Goal: Information Seeking & Learning: Compare options

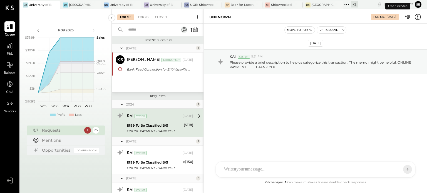
scroll to position [8, 0]
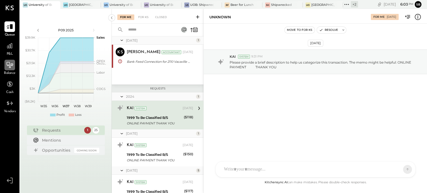
click at [12, 70] on div at bounding box center [9, 65] width 11 height 11
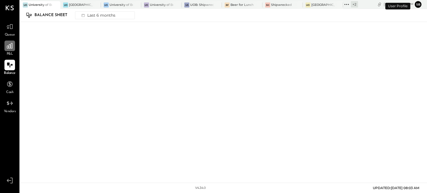
click at [8, 44] on icon at bounding box center [9, 45] width 7 height 7
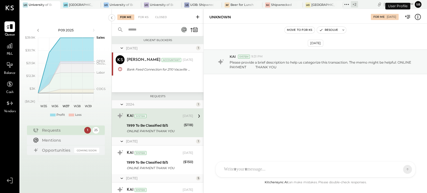
scroll to position [8, 0]
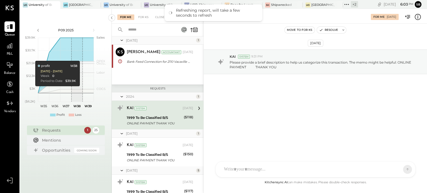
click at [298, 18] on div "UNKNOWN" at bounding box center [287, 16] width 156 height 5
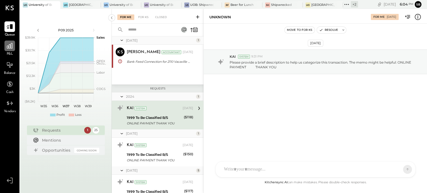
click at [10, 46] on icon at bounding box center [10, 46] width 6 height 6
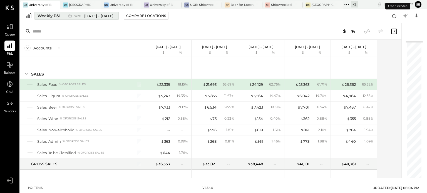
click at [90, 19] on div "W36 [DATE] - [DATE]" at bounding box center [90, 15] width 51 height 7
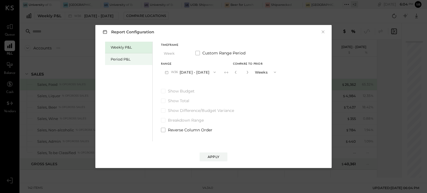
click at [129, 61] on div "Period P&L" at bounding box center [130, 59] width 39 height 5
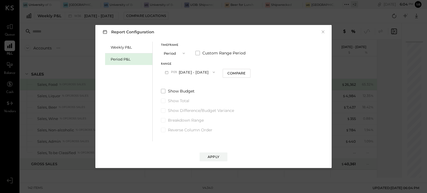
click at [175, 56] on button "Period" at bounding box center [175, 53] width 28 height 10
click at [173, 85] on div "Year" at bounding box center [174, 83] width 27 height 10
click at [246, 73] on div "Compare" at bounding box center [237, 73] width 18 height 5
click at [265, 108] on label "Show Difference/Budget Variance" at bounding box center [213, 111] width 104 height 6
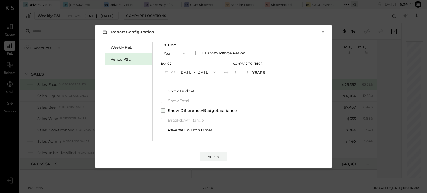
click at [218, 110] on span "Show Difference/Budget Variance" at bounding box center [202, 111] width 69 height 6
click at [216, 74] on button "2025 [DATE] - [DATE]" at bounding box center [190, 72] width 59 height 10
click at [201, 72] on span "[DATE] - [DATE]" at bounding box center [188, 73] width 26 height 5
click at [211, 152] on button "Apply" at bounding box center [213, 156] width 28 height 9
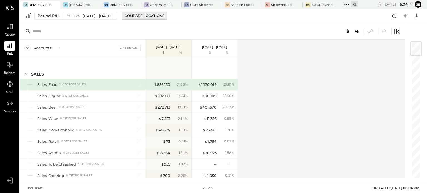
click at [159, 17] on div "Compare Locations" at bounding box center [144, 15] width 40 height 5
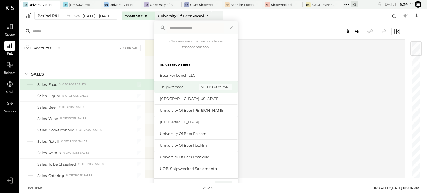
click at [232, 86] on div "add to compare" at bounding box center [215, 87] width 33 height 7
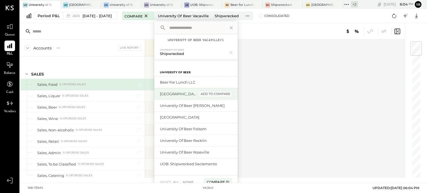
click at [232, 93] on div "add to compare" at bounding box center [215, 94] width 33 height 7
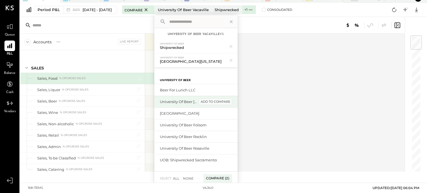
click at [232, 99] on div "add to compare" at bounding box center [215, 102] width 33 height 7
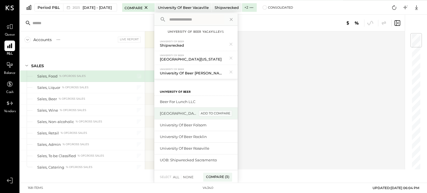
click at [232, 113] on div "add to compare" at bounding box center [215, 113] width 33 height 7
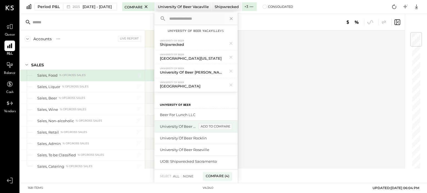
click at [232, 125] on div "add to compare" at bounding box center [215, 126] width 33 height 7
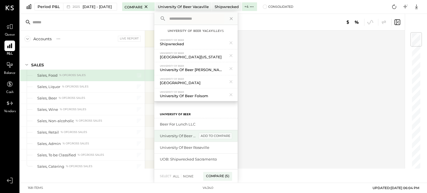
click at [232, 134] on div "add to compare" at bounding box center [215, 136] width 33 height 7
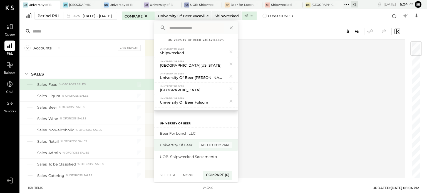
click at [232, 142] on div "add to compare" at bounding box center [215, 145] width 33 height 7
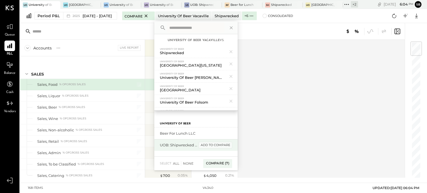
click at [232, 147] on div "add to compare" at bounding box center [215, 145] width 33 height 7
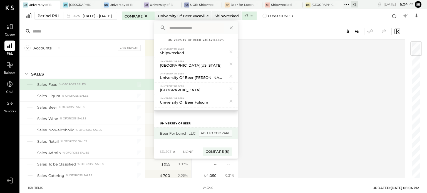
click at [232, 132] on div "add to compare" at bounding box center [215, 133] width 33 height 7
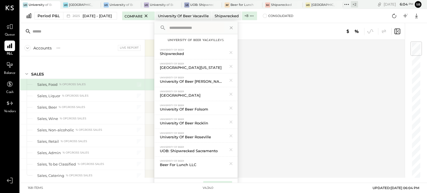
click at [232, 181] on div "Compare (9)" at bounding box center [217, 185] width 29 height 9
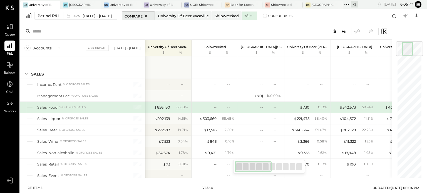
click at [149, 16] on icon at bounding box center [145, 15] width 7 height 7
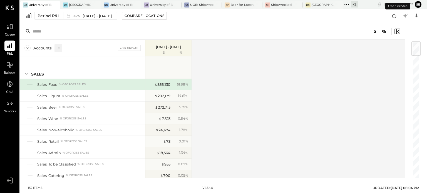
click at [57, 49] on icon at bounding box center [59, 48] width 6 height 6
click at [114, 33] on input "text" at bounding box center [75, 31] width 87 height 10
click at [107, 15] on span "[DATE] - [DATE]" at bounding box center [96, 15] width 29 height 5
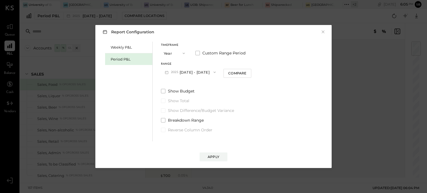
click at [182, 51] on icon "button" at bounding box center [183, 53] width 4 height 4
click at [182, 51] on div "Period" at bounding box center [174, 53] width 27 height 10
click at [245, 72] on div "Compare" at bounding box center [236, 73] width 18 height 5
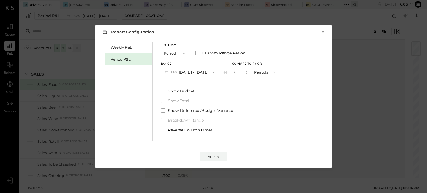
click at [184, 71] on button "P09 [DATE] - [DATE]" at bounding box center [190, 72] width 58 height 10
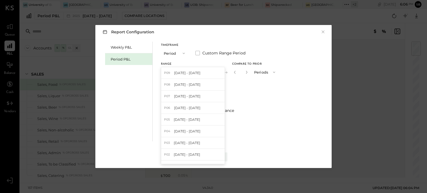
click at [276, 89] on label "Show Budget" at bounding box center [220, 91] width 118 height 6
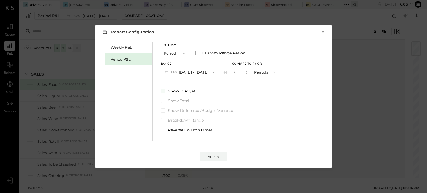
click at [174, 89] on span "Show Budget" at bounding box center [182, 91] width 28 height 6
click at [51, 31] on div "Report Configuration × Weekly P&L Period P&L Timeframe Period Custom Range Peri…" at bounding box center [213, 96] width 427 height 193
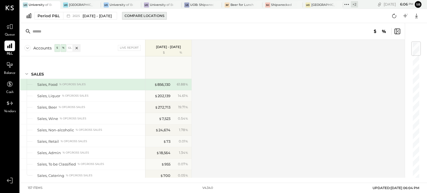
click at [162, 15] on div "Compare Locations" at bounding box center [144, 15] width 40 height 5
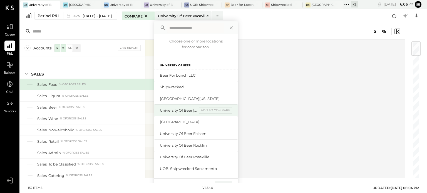
scroll to position [1, 0]
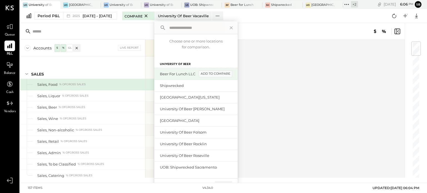
click at [232, 73] on div "add to compare" at bounding box center [215, 74] width 33 height 7
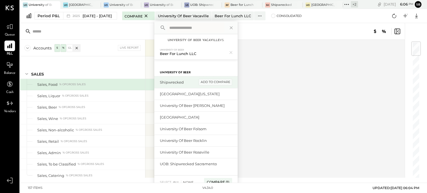
click at [233, 73] on div "University of Beer" at bounding box center [195, 70] width 83 height 11
click at [232, 80] on div "add to compare" at bounding box center [215, 82] width 33 height 7
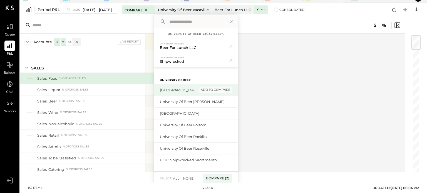
click at [232, 91] on div "add to compare" at bounding box center [215, 90] width 33 height 7
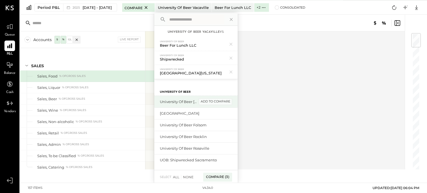
click at [232, 100] on div "add to compare" at bounding box center [215, 101] width 33 height 7
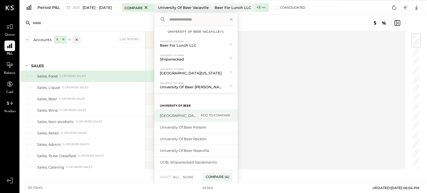
scroll to position [9, 0]
click at [232, 114] on div "add to compare" at bounding box center [215, 114] width 33 height 7
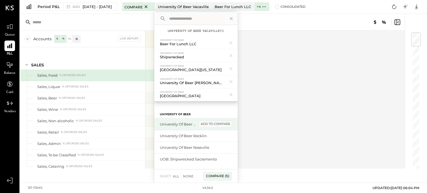
click at [232, 123] on div "add to compare" at bounding box center [215, 124] width 33 height 7
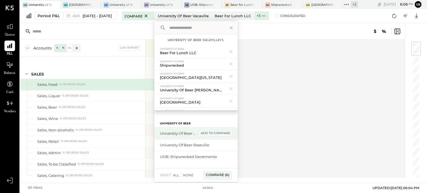
click at [232, 133] on div "add to compare" at bounding box center [215, 133] width 33 height 7
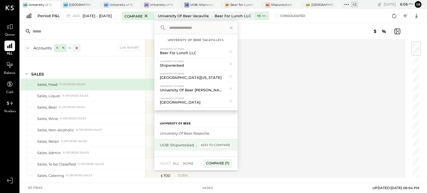
click at [232, 142] on div "add to compare" at bounding box center [215, 145] width 33 height 7
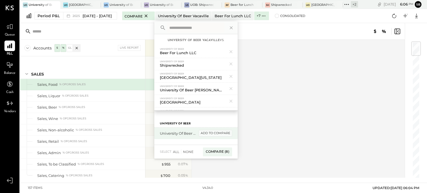
click at [232, 131] on div "add to compare" at bounding box center [215, 133] width 33 height 7
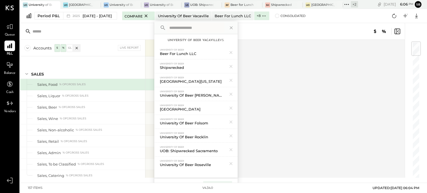
click at [235, 183] on div "157 items v 4.34.0 UPDATED: [DATE] 06:04 PM" at bounding box center [223, 188] width 400 height 10
click at [232, 181] on div "Compare (9)" at bounding box center [217, 185] width 29 height 9
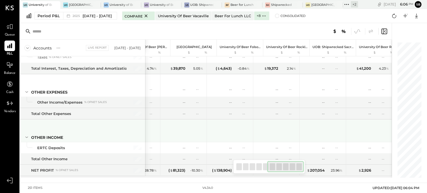
scroll to position [0, 217]
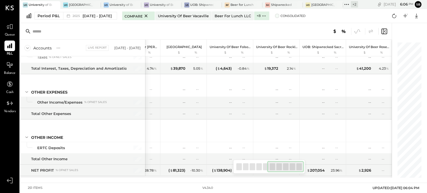
click at [298, 16] on label "Consolidated" at bounding box center [290, 16] width 31 height 4
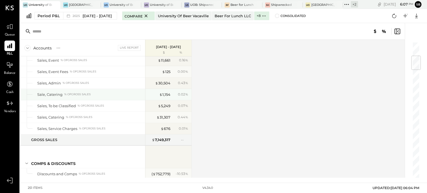
scroll to position [117, 0]
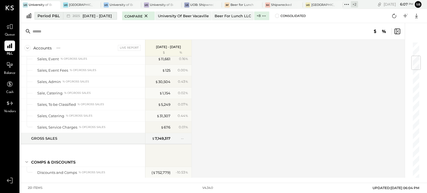
click at [112, 18] on span "[DATE] - [DATE]" at bounding box center [96, 15] width 29 height 5
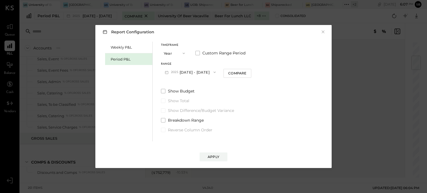
click at [215, 69] on button "2025 [DATE] - [DATE]" at bounding box center [190, 72] width 59 height 10
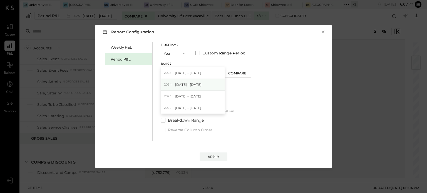
click at [209, 85] on div "[DATE] - [DATE]" at bounding box center [192, 85] width 63 height 12
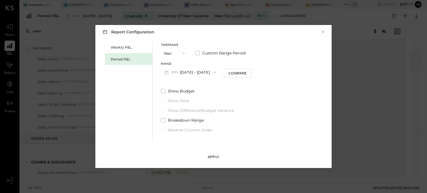
click at [212, 159] on div "Apply" at bounding box center [213, 156] width 12 height 5
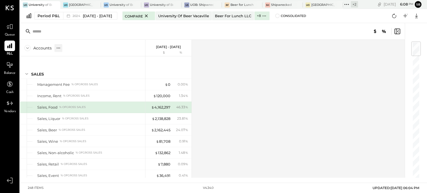
click at [61, 49] on div at bounding box center [58, 48] width 8 height 8
click at [279, 16] on span at bounding box center [277, 16] width 4 height 4
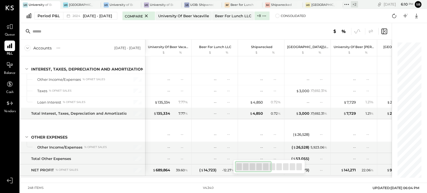
click at [156, 32] on div at bounding box center [205, 31] width 371 height 17
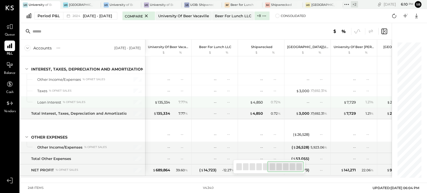
scroll to position [0, 217]
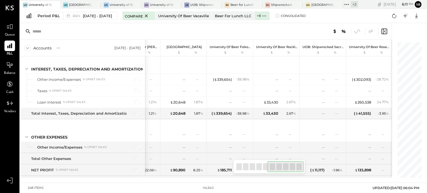
click at [279, 17] on span at bounding box center [277, 16] width 4 height 4
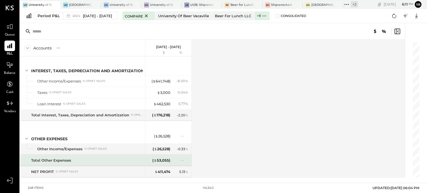
scroll to position [2384, 0]
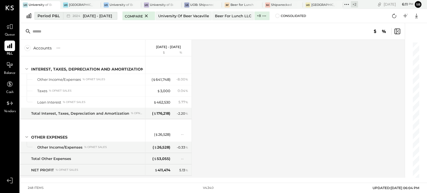
click at [111, 14] on span "[DATE] - [DATE]" at bounding box center [97, 15] width 29 height 5
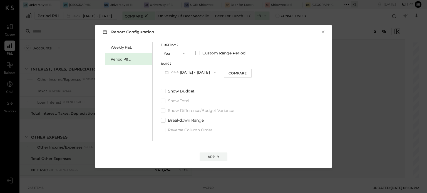
click at [212, 74] on button "[DATE] - [DATE]" at bounding box center [190, 72] width 59 height 10
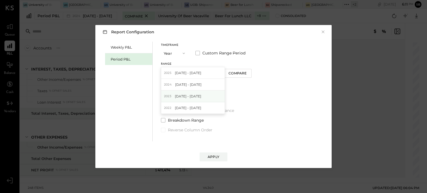
click at [201, 96] on span "[DATE] - [DATE]" at bounding box center [188, 96] width 26 height 5
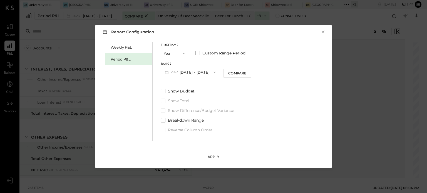
click at [215, 156] on div "Apply" at bounding box center [213, 156] width 12 height 5
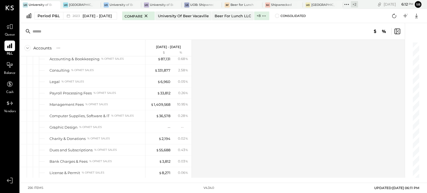
scroll to position [1267, 0]
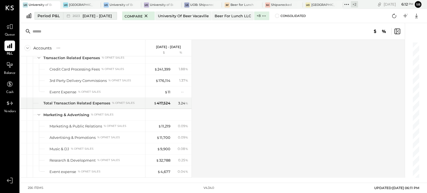
click at [112, 17] on span "[DATE] - [DATE]" at bounding box center [96, 15] width 29 height 5
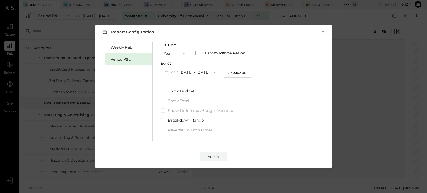
click at [212, 70] on button "2023 [DATE] - [DATE]" at bounding box center [190, 72] width 59 height 10
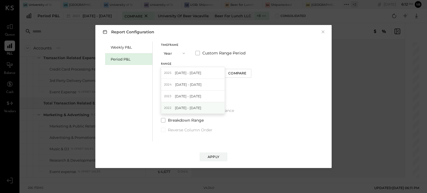
click at [209, 105] on div "2022 [DATE] - [DATE]" at bounding box center [192, 108] width 63 height 12
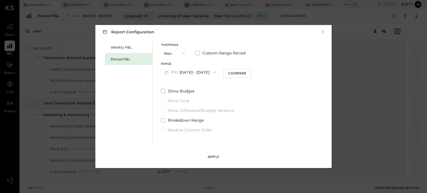
click at [211, 161] on button "Apply" at bounding box center [213, 156] width 28 height 9
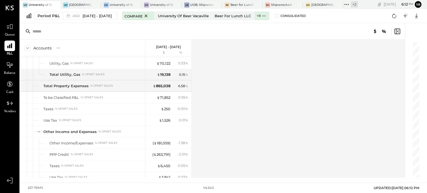
scroll to position [2169, 0]
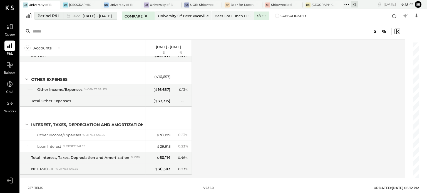
click at [112, 18] on span "[DATE] - [DATE]" at bounding box center [96, 15] width 29 height 5
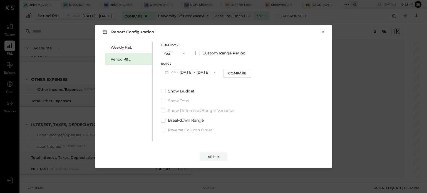
click at [214, 74] on button "2022 [DATE] - [DATE]" at bounding box center [190, 72] width 59 height 10
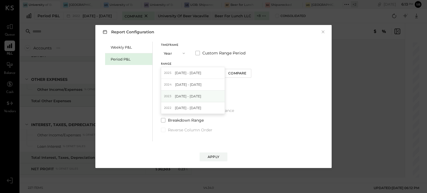
click at [201, 97] on span "[DATE] - [DATE]" at bounding box center [188, 96] width 26 height 5
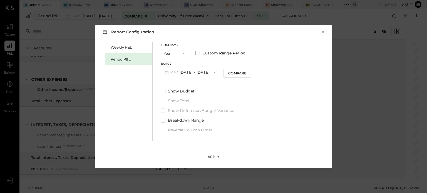
click at [215, 157] on div "Apply" at bounding box center [213, 156] width 12 height 5
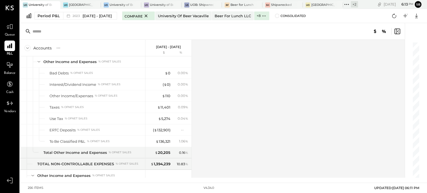
scroll to position [2474, 0]
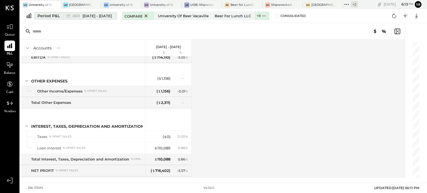
click at [112, 17] on span "[DATE] - [DATE]" at bounding box center [96, 15] width 29 height 5
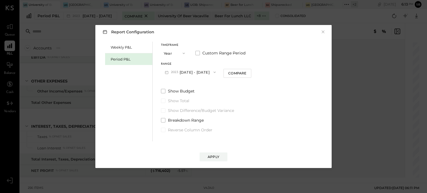
click at [207, 72] on button "2023 [DATE] - [DATE]" at bounding box center [190, 72] width 59 height 10
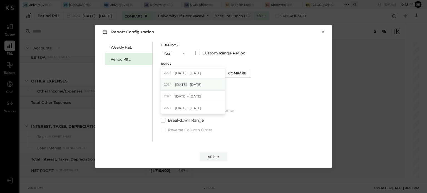
click at [207, 83] on div "[DATE] - [DATE]" at bounding box center [192, 85] width 63 height 12
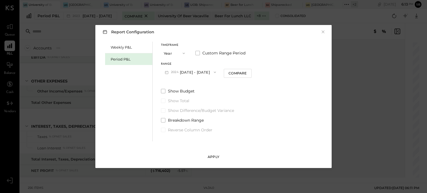
click at [214, 158] on div "Apply" at bounding box center [213, 156] width 12 height 5
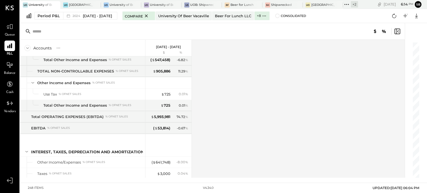
scroll to position [2384, 0]
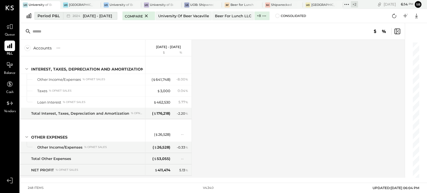
click at [106, 15] on span "[DATE] - [DATE]" at bounding box center [97, 15] width 29 height 5
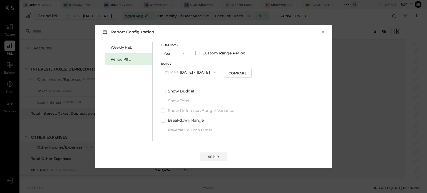
click at [189, 73] on button "[DATE] - [DATE]" at bounding box center [190, 72] width 59 height 10
click at [201, 75] on span "[DATE] - [DATE]" at bounding box center [188, 73] width 26 height 5
click at [215, 154] on button "Apply" at bounding box center [213, 156] width 28 height 9
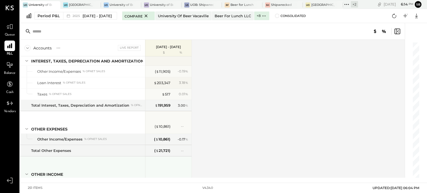
scroll to position [2429, 0]
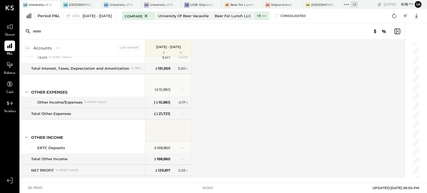
click at [241, 96] on div "Accounts S % GL Live Report [DATE] - [DATE] $ % SALES Management Fee % of GROSS…" at bounding box center [212, 109] width 385 height 138
